Goal: Navigation & Orientation: Find specific page/section

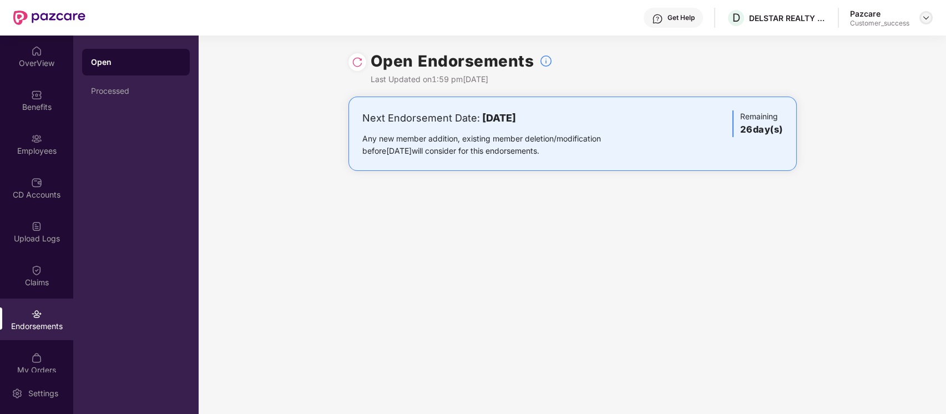
click at [926, 20] on img at bounding box center [926, 17] width 9 height 9
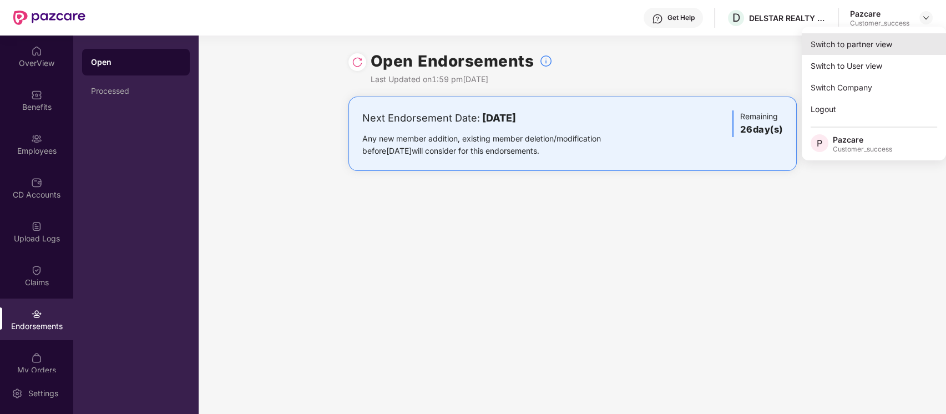
click at [899, 43] on div "Switch to partner view" at bounding box center [874, 44] width 144 height 22
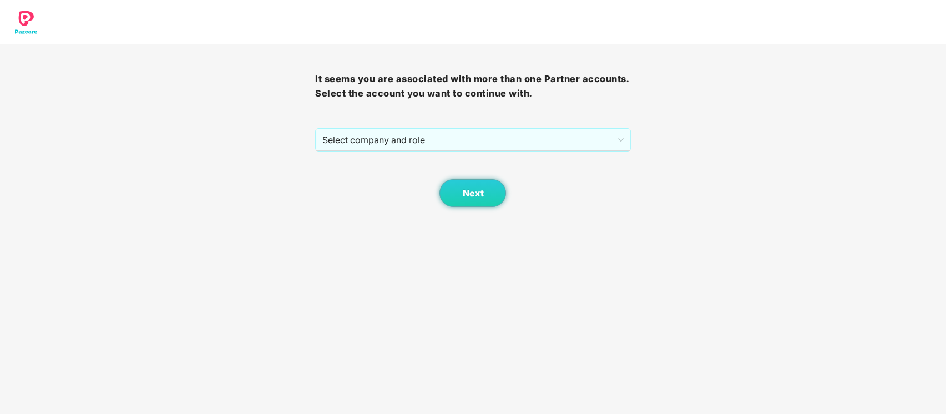
click at [441, 127] on div "It seems you are associated with more than one Partner accounts. Select the acc…" at bounding box center [472, 125] width 315 height 163
click at [438, 137] on span "Select company and role" at bounding box center [472, 139] width 301 height 21
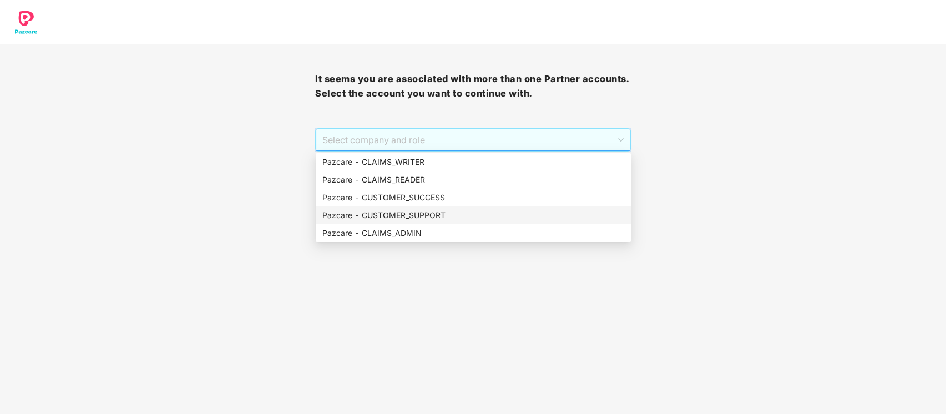
click at [433, 207] on div "Pazcare - CUSTOMER_SUPPORT" at bounding box center [473, 215] width 315 height 18
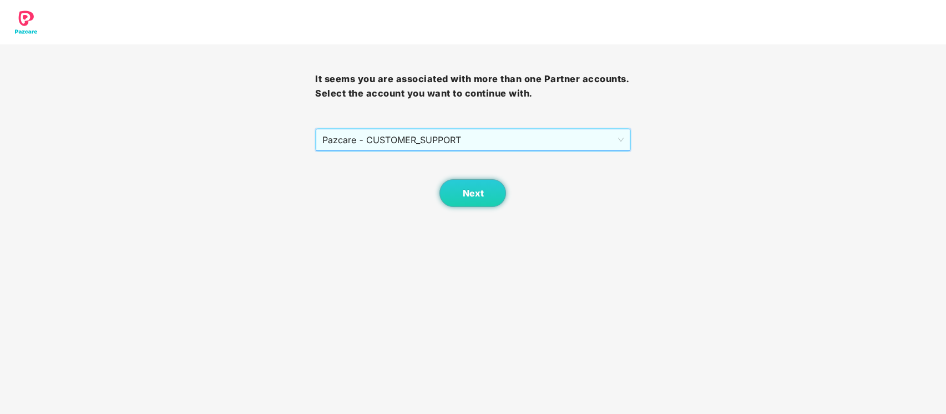
click at [453, 150] on span "Pazcare - CUSTOMER_SUPPORT" at bounding box center [472, 139] width 301 height 21
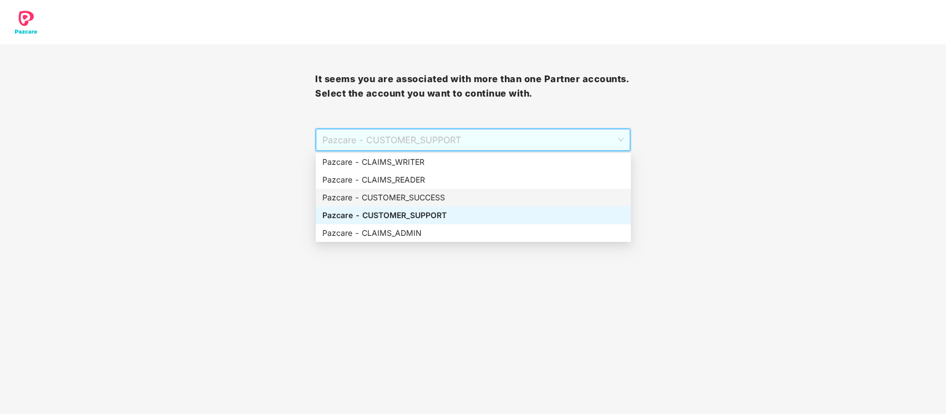
click at [443, 195] on div "Pazcare - CUSTOMER_SUCCESS" at bounding box center [473, 197] width 302 height 12
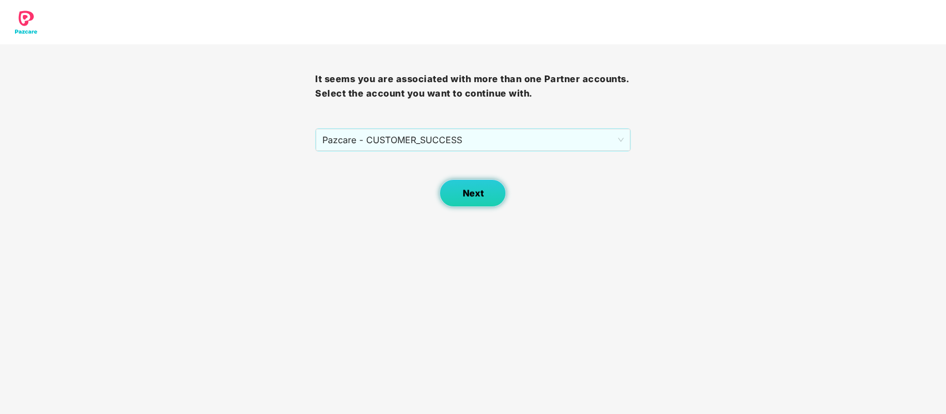
click at [487, 200] on button "Next" at bounding box center [472, 193] width 67 height 28
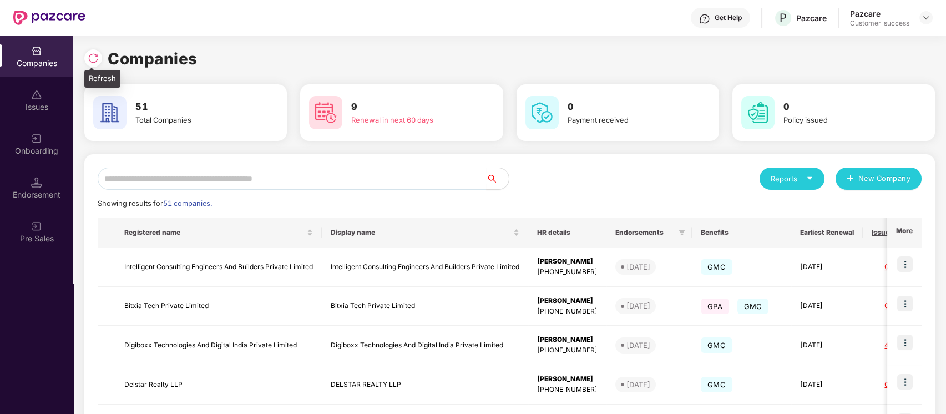
click at [90, 47] on div at bounding box center [95, 57] width 23 height 21
click at [93, 54] on img at bounding box center [93, 58] width 11 height 11
click at [185, 182] on input "text" at bounding box center [292, 179] width 389 height 22
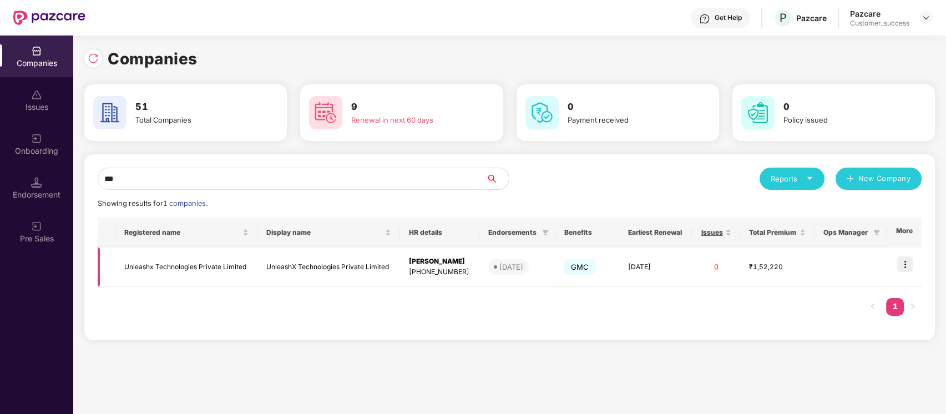
type input "***"
click at [909, 265] on img at bounding box center [905, 264] width 16 height 16
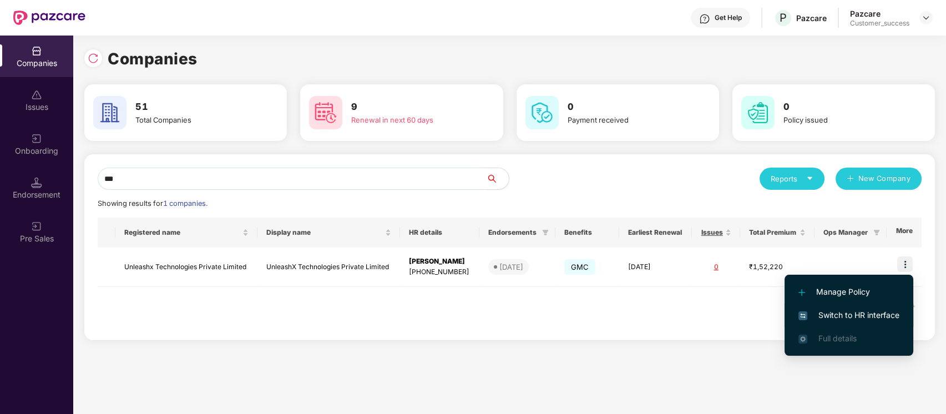
click at [883, 313] on span "Switch to HR interface" at bounding box center [848, 315] width 101 height 12
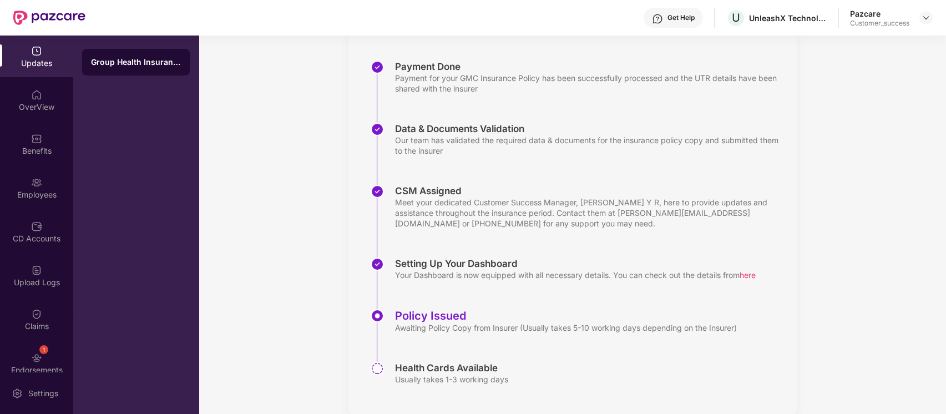
scroll to position [176, 0]
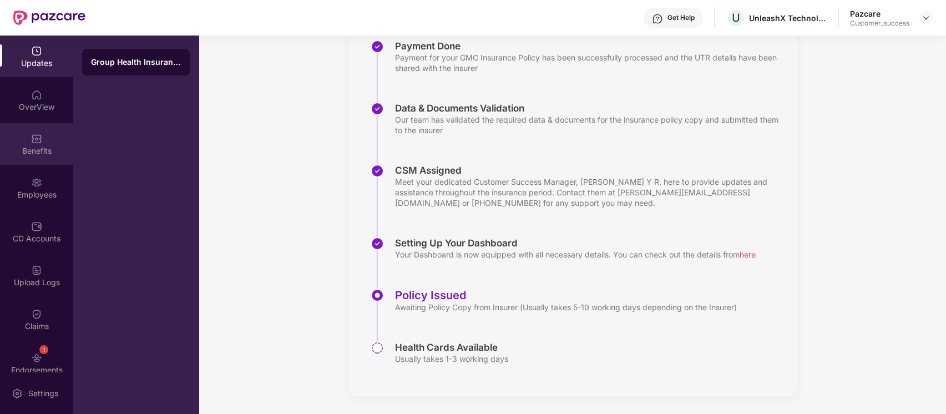
click at [41, 137] on div "Benefits" at bounding box center [36, 144] width 73 height 42
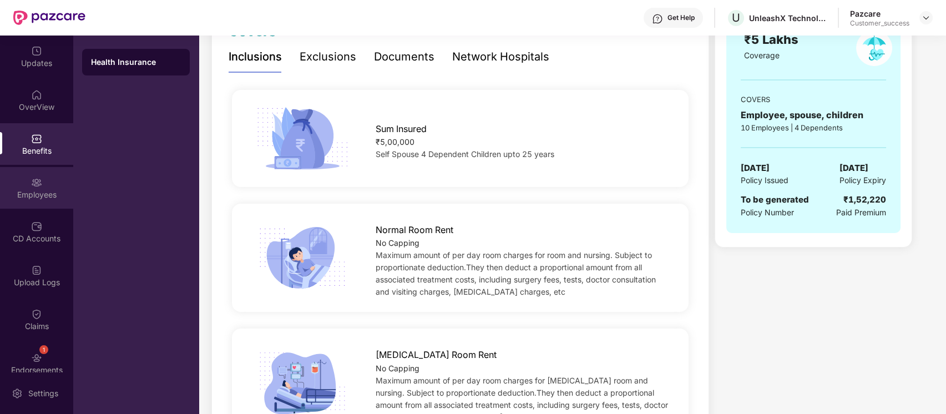
click at [55, 196] on div "Employees" at bounding box center [36, 194] width 73 height 11
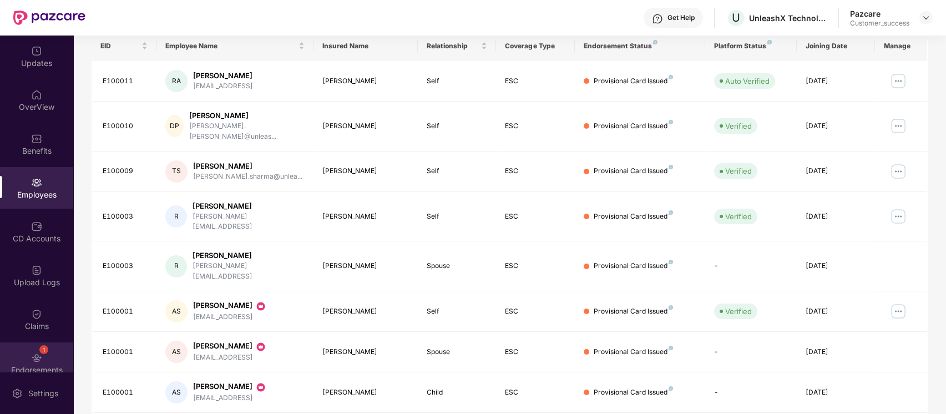
click at [59, 356] on div "1 Endorsements" at bounding box center [36, 363] width 73 height 42
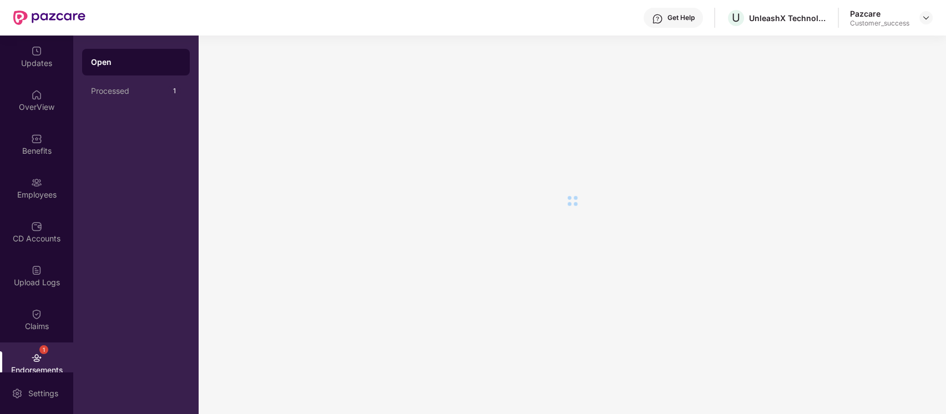
scroll to position [0, 0]
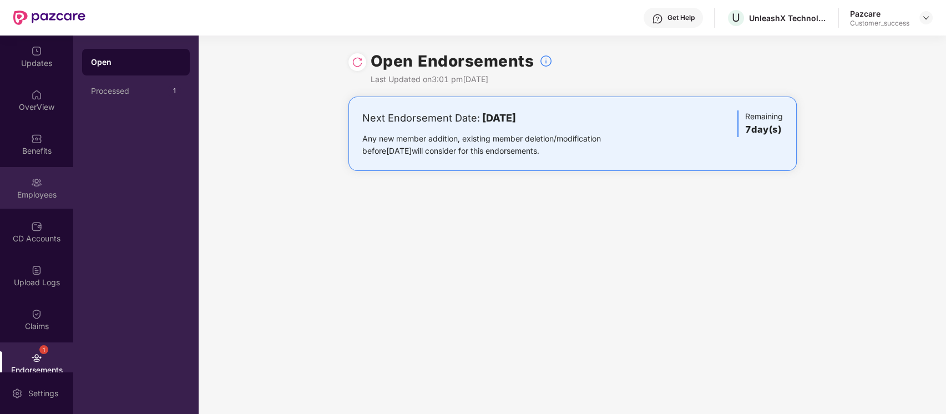
click at [46, 200] on div "Employees" at bounding box center [36, 188] width 73 height 42
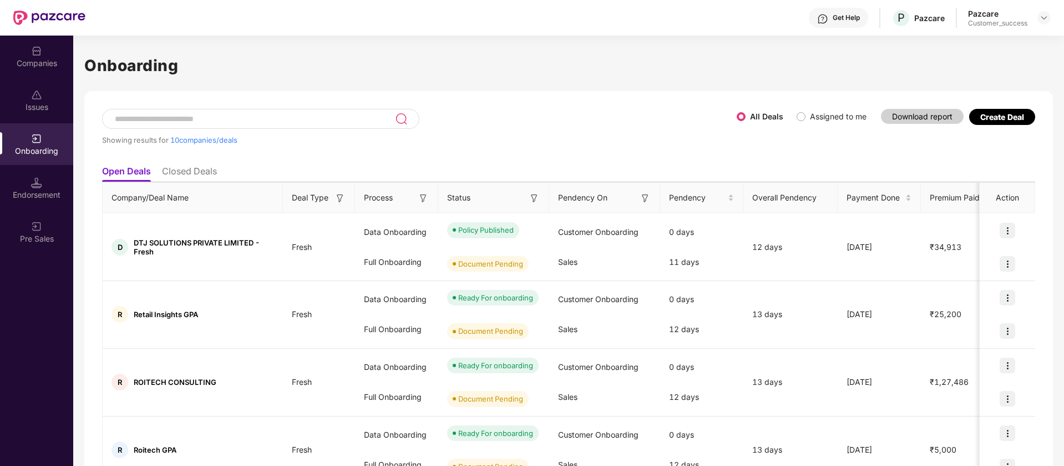
scroll to position [465, 0]
